Goal: Book appointment/travel/reservation

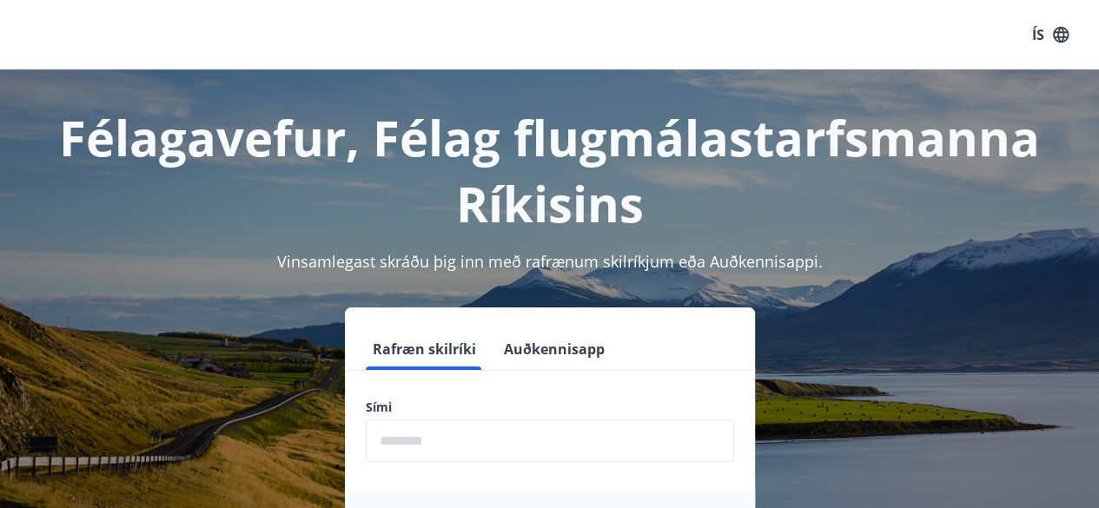
click at [415, 442] on input "phone" at bounding box center [550, 441] width 368 height 43
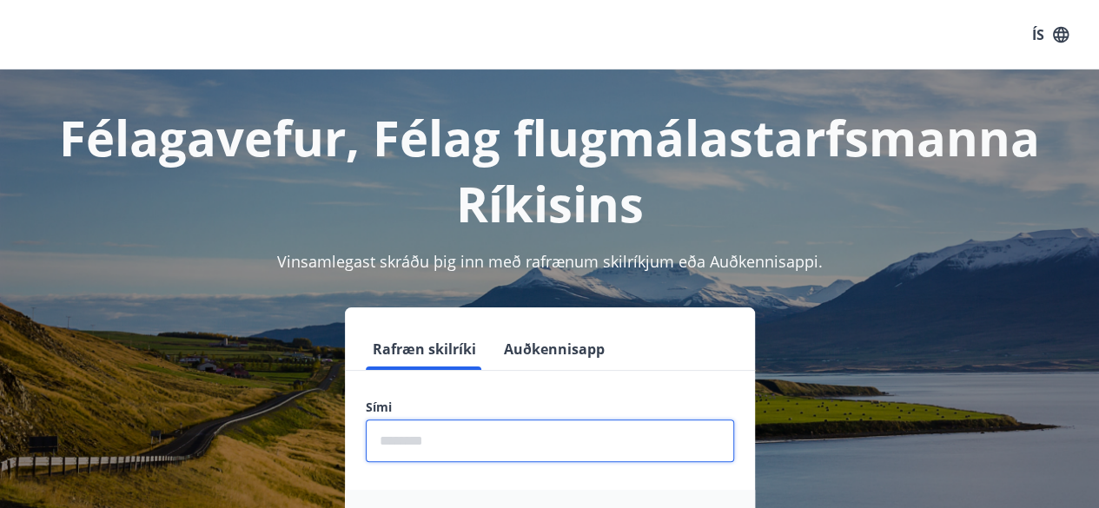
type input "********"
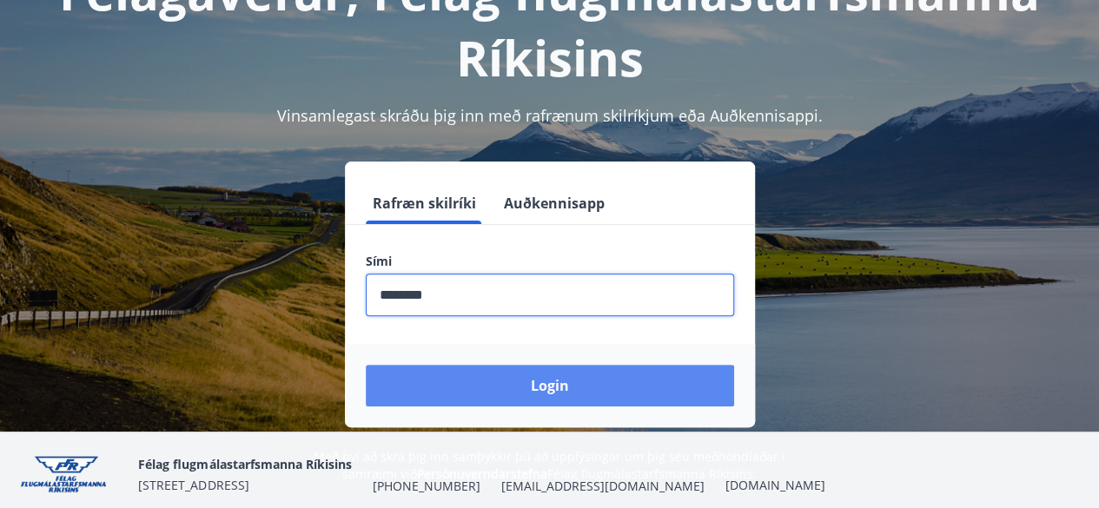
scroll to position [149, 0]
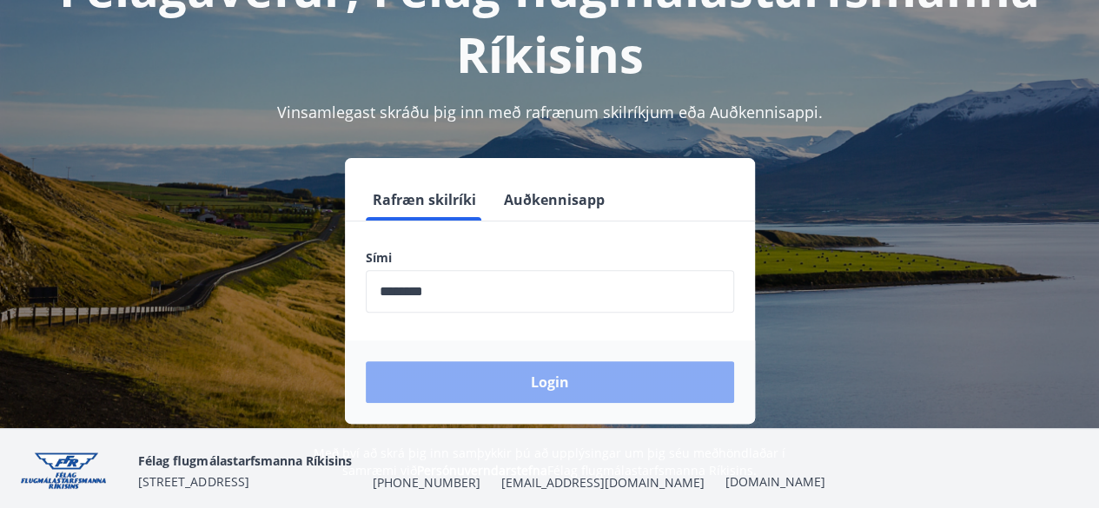
click at [560, 382] on button "Login" at bounding box center [550, 383] width 368 height 42
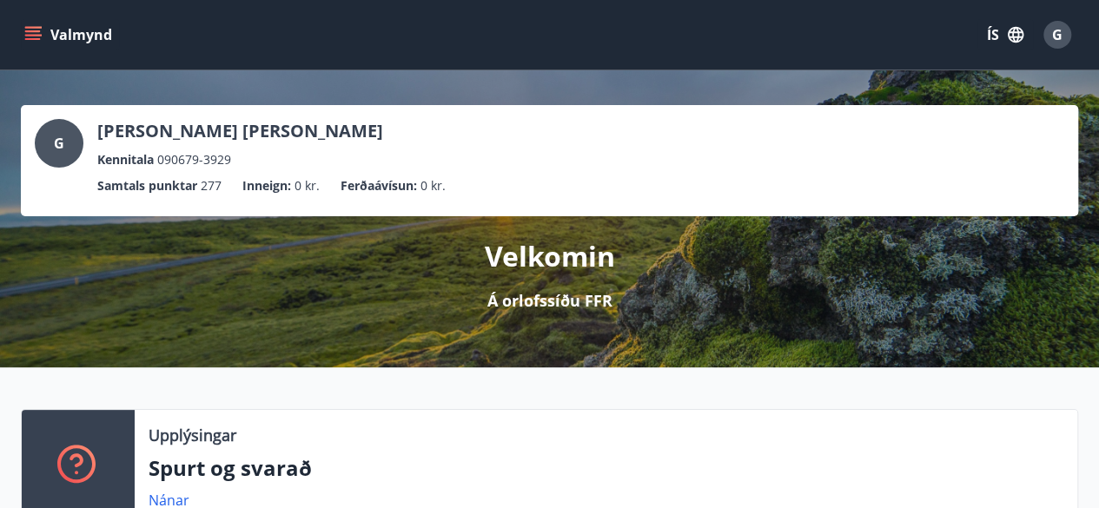
click at [33, 27] on icon "menu" at bounding box center [34, 28] width 19 height 2
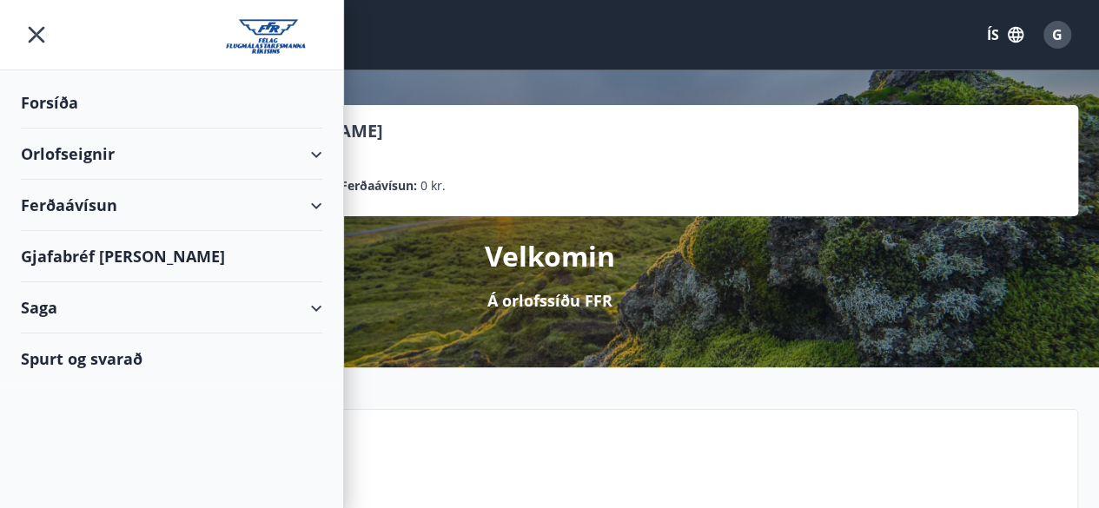
click at [70, 156] on div "Orlofseignir" at bounding box center [172, 154] width 302 height 51
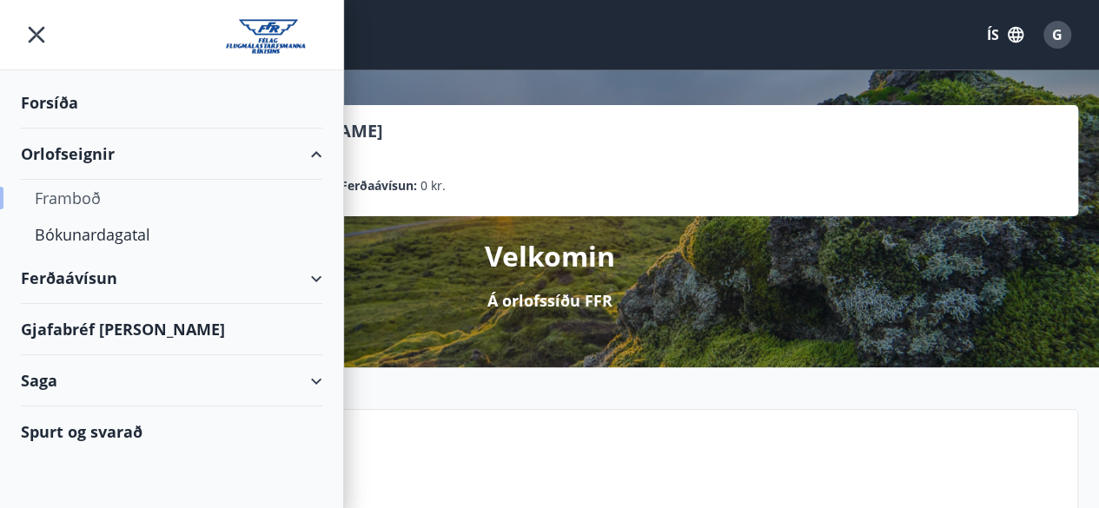
click at [82, 196] on div "Framboð" at bounding box center [172, 198] width 274 height 37
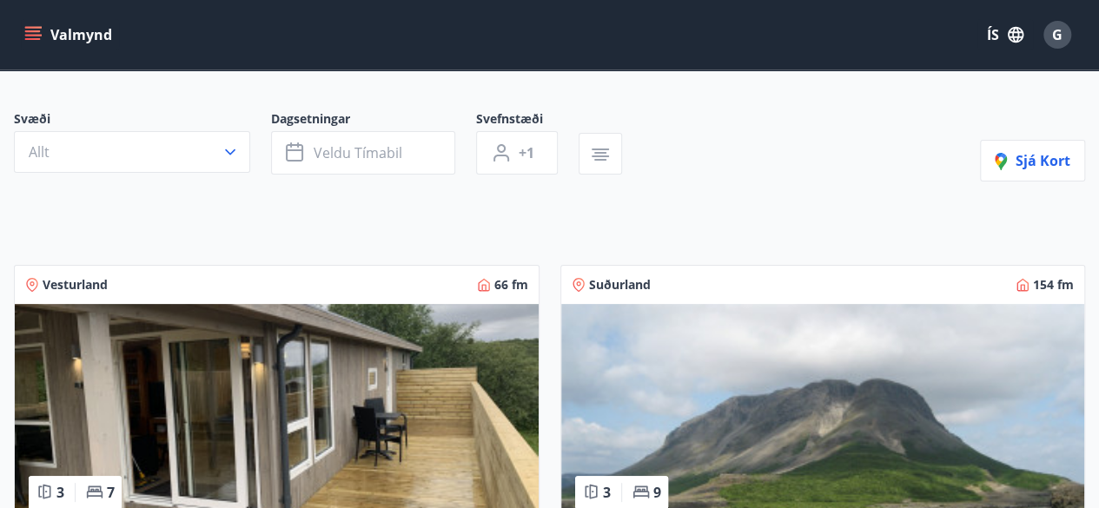
scroll to position [97, 0]
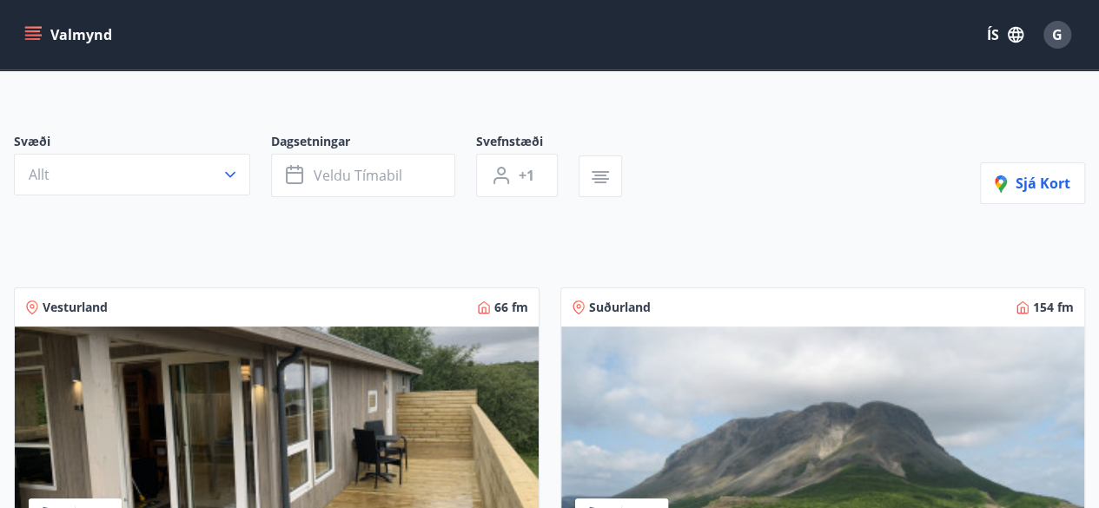
click at [177, 440] on img at bounding box center [277, 436] width 524 height 219
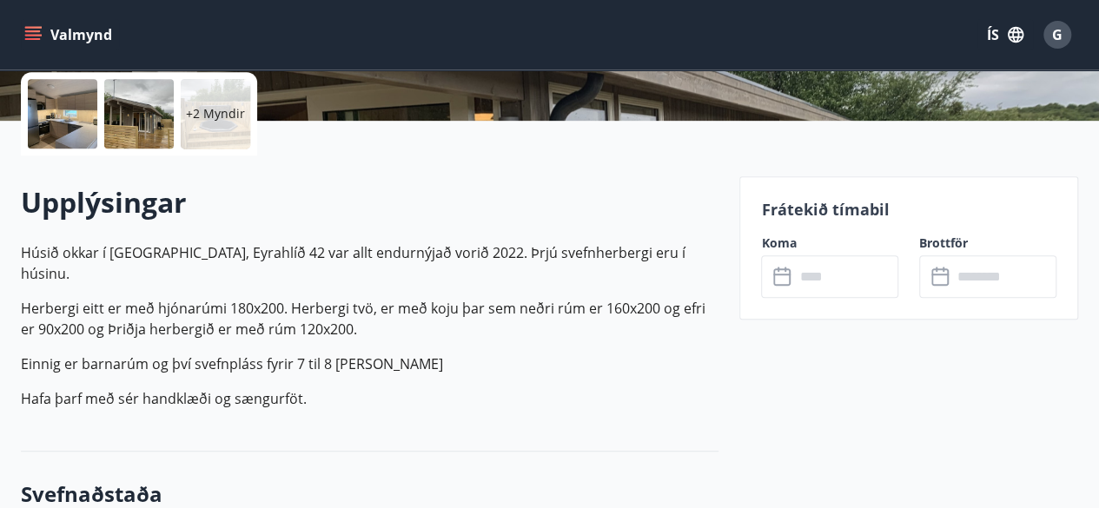
scroll to position [427, 0]
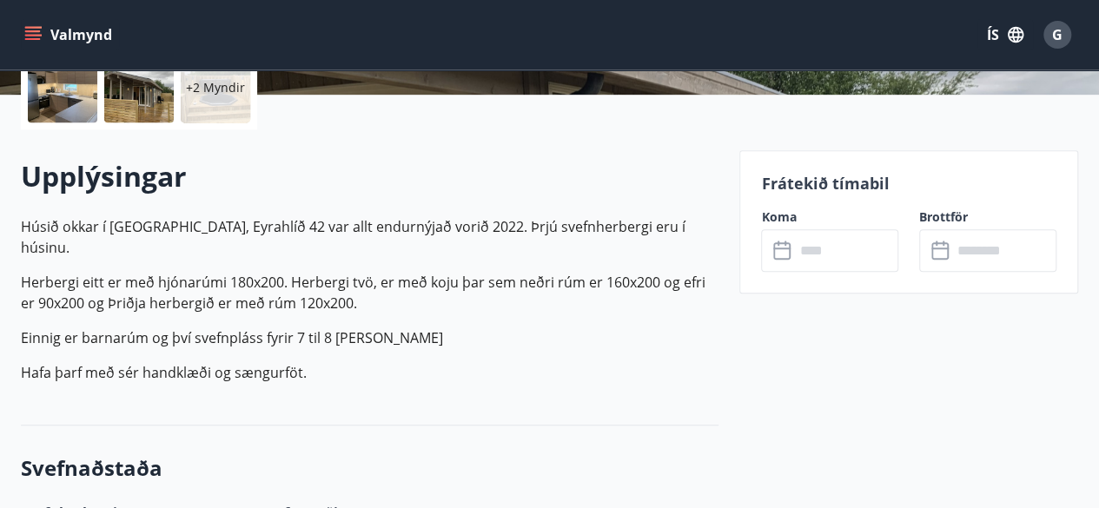
click at [827, 251] on input "text" at bounding box center [846, 250] width 104 height 43
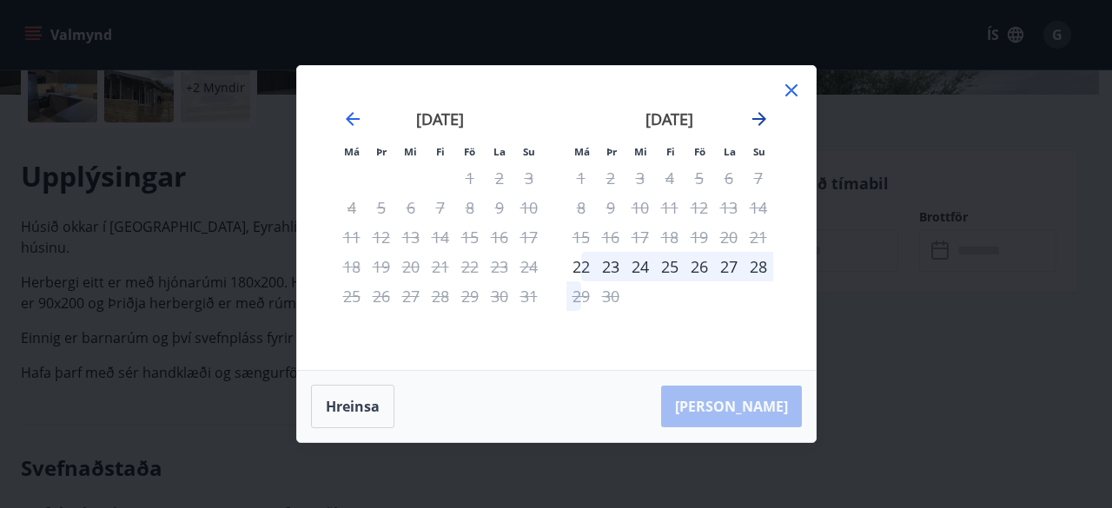
click at [761, 114] on icon "Move forward to switch to the next month." at bounding box center [759, 119] width 21 height 21
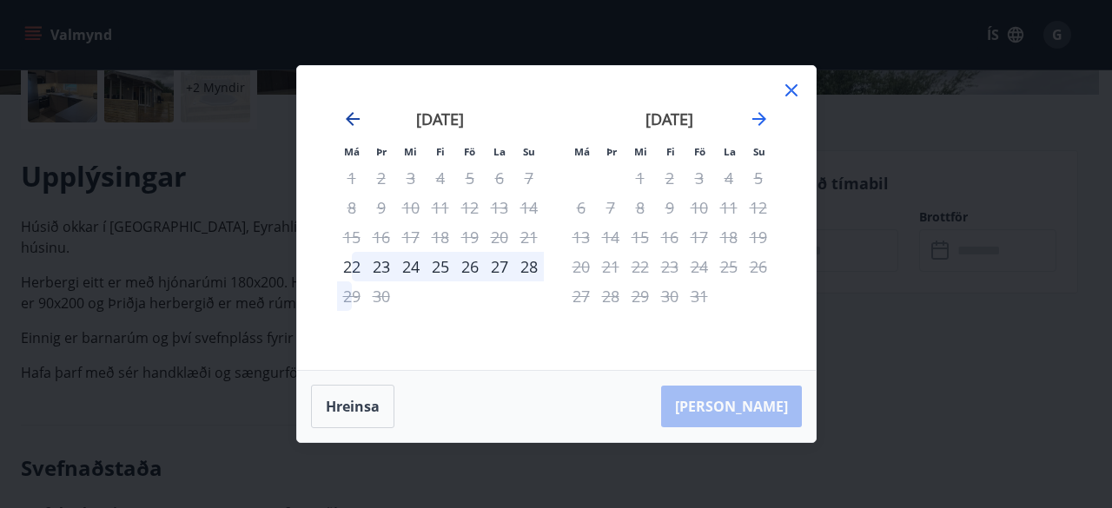
click at [348, 116] on icon "Move backward to switch to the previous month." at bounding box center [352, 119] width 21 height 21
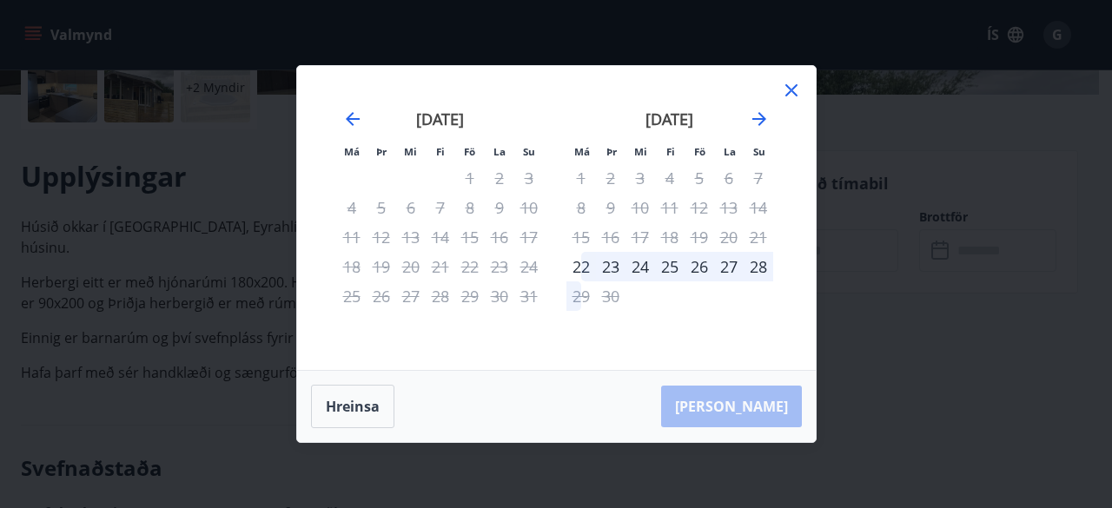
click at [784, 90] on icon at bounding box center [791, 90] width 21 height 21
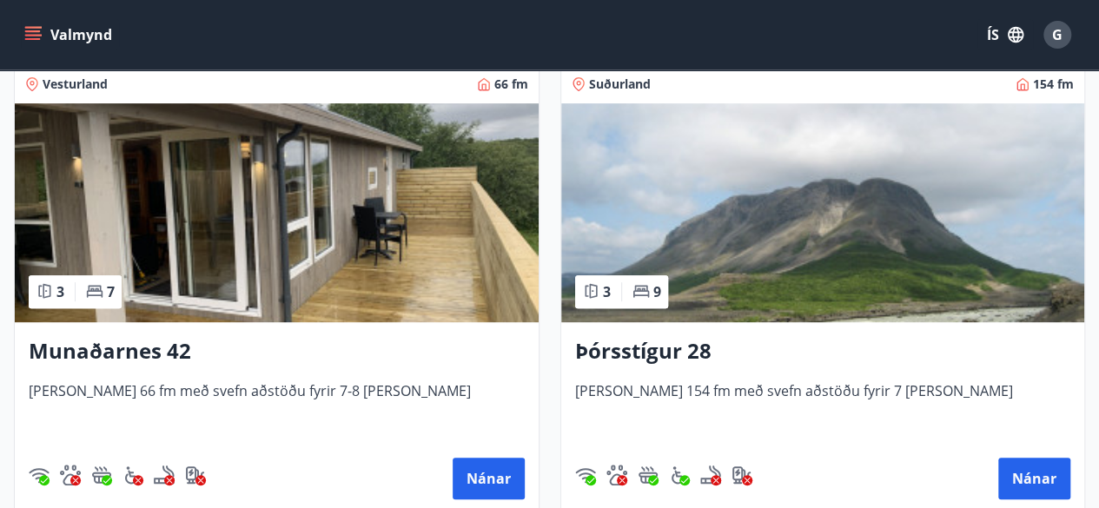
click at [855, 196] on img at bounding box center [823, 212] width 524 height 219
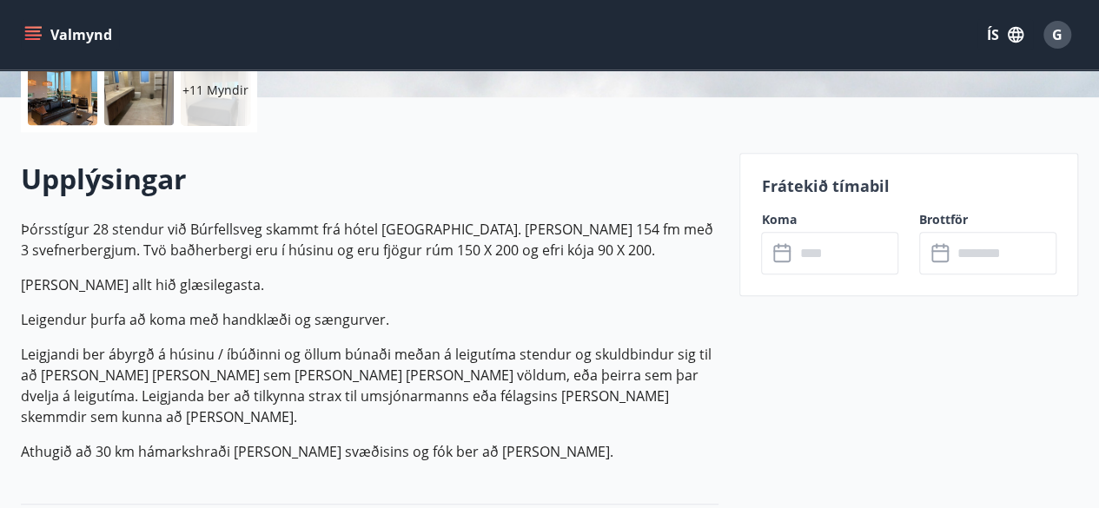
scroll to position [450, 0]
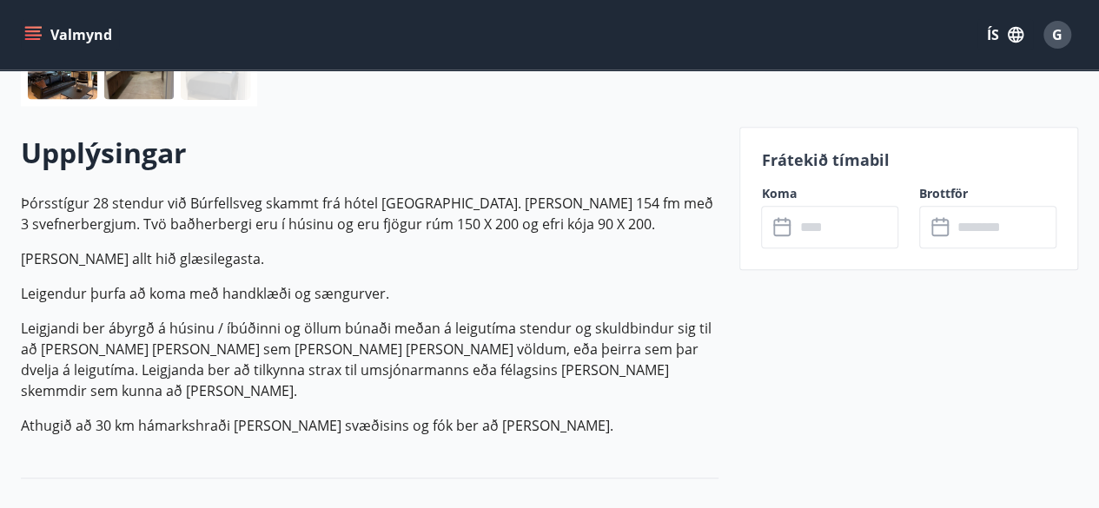
click at [822, 227] on input "text" at bounding box center [846, 227] width 104 height 43
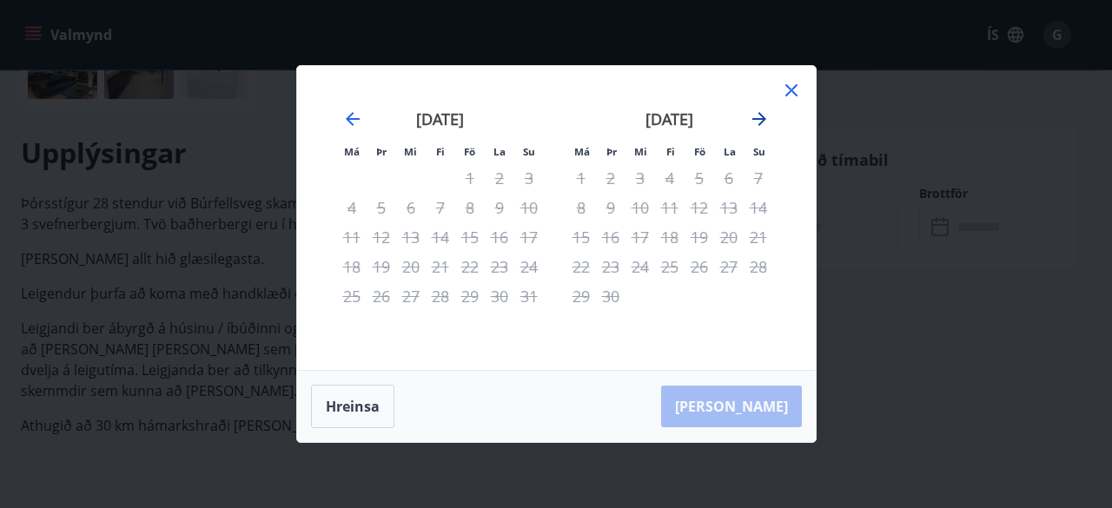
click at [756, 123] on icon "Move forward to switch to the next month." at bounding box center [759, 119] width 21 height 21
click at [791, 87] on icon at bounding box center [791, 90] width 21 height 21
